Goal: Book appointment/travel/reservation

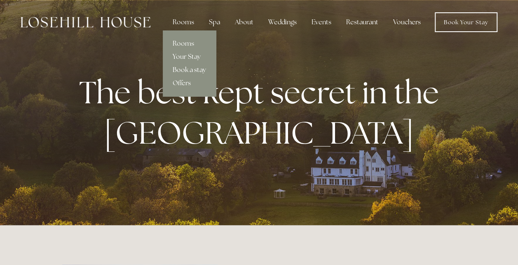
click at [190, 68] on link "Book a stay" at bounding box center [189, 69] width 53 height 13
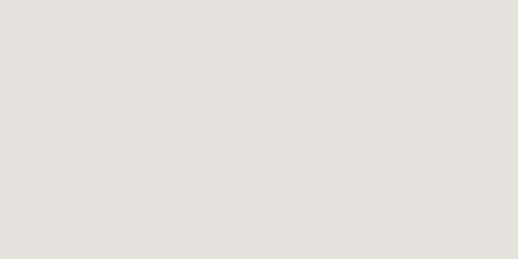
scroll to position [523, 0]
